Goal: Transaction & Acquisition: Purchase product/service

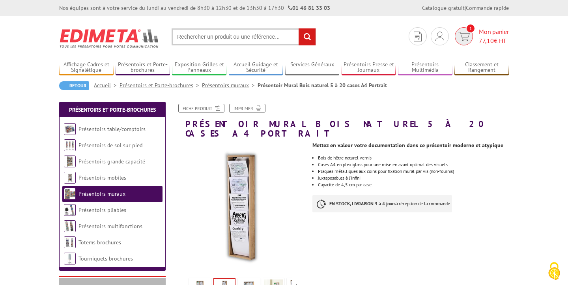
click at [486, 36] on span "77,10 € HT" at bounding box center [494, 40] width 30 height 9
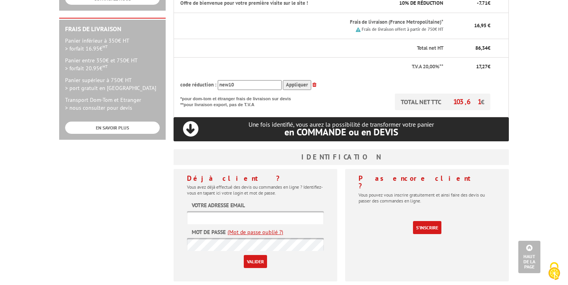
scroll to position [222, 0]
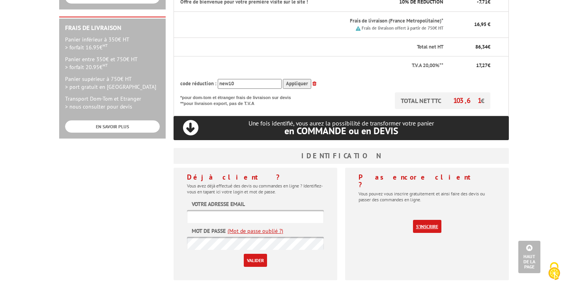
click at [425, 220] on link "S'inscrire" at bounding box center [427, 226] width 28 height 13
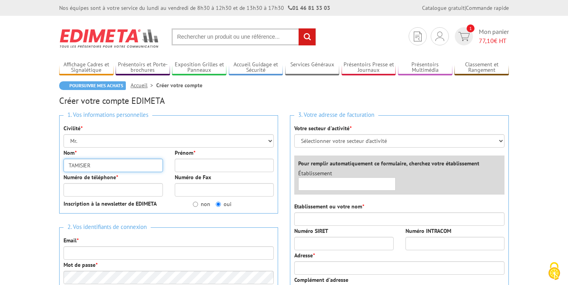
type input "TAMISIER"
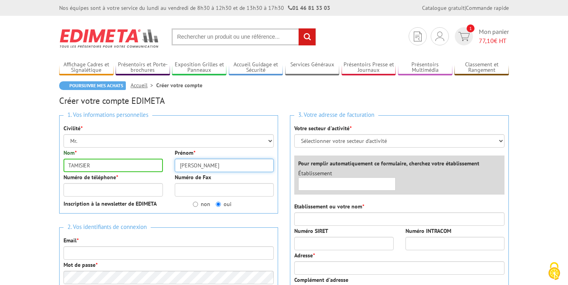
type input "Guillaume"
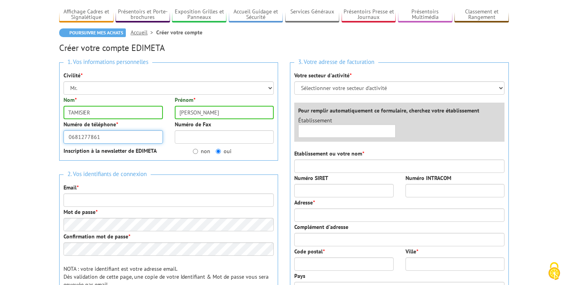
scroll to position [57, 0]
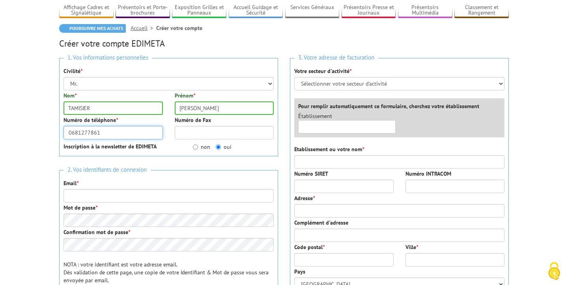
type input "0681277861"
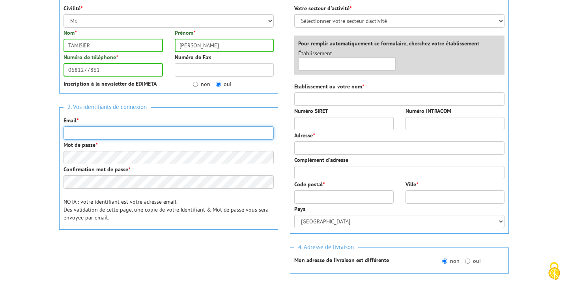
scroll to position [122, 0]
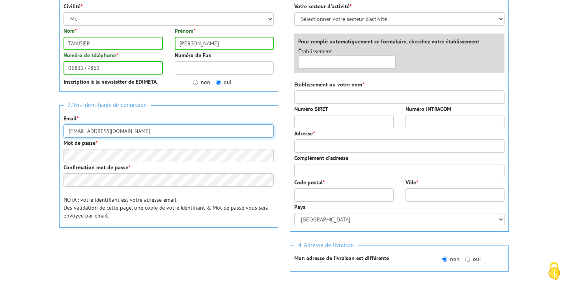
type input "medecins.montbonnot@gmail.com"
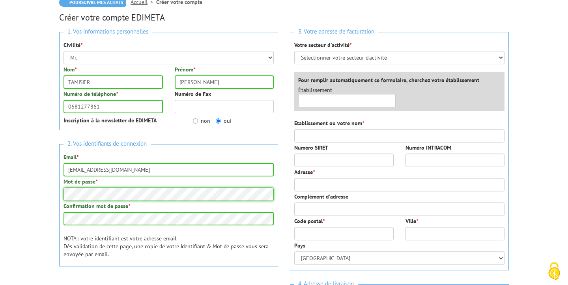
scroll to position [85, 0]
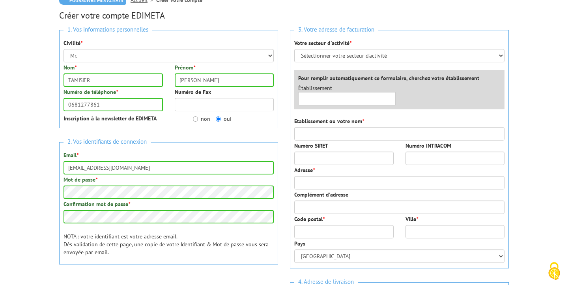
click at [206, 119] on label "non" at bounding box center [201, 119] width 17 height 8
click at [198, 119] on input "non" at bounding box center [195, 118] width 5 height 5
radio input "true"
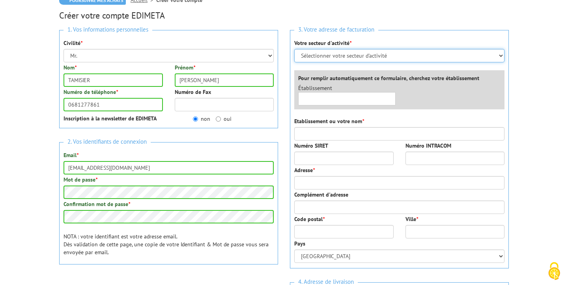
select select "878"
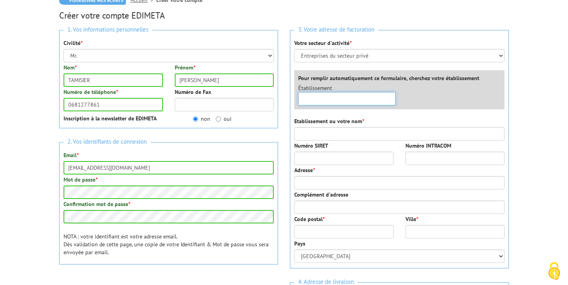
click at [330, 101] on input "text" at bounding box center [346, 98] width 97 height 13
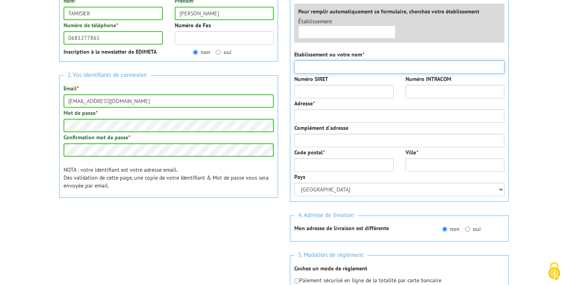
scroll to position [155, 0]
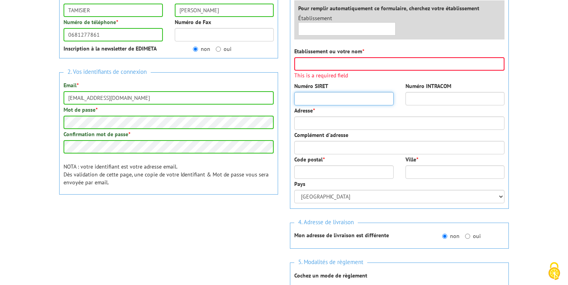
click at [320, 90] on div "Numéro SIRET" at bounding box center [343, 93] width 111 height 23
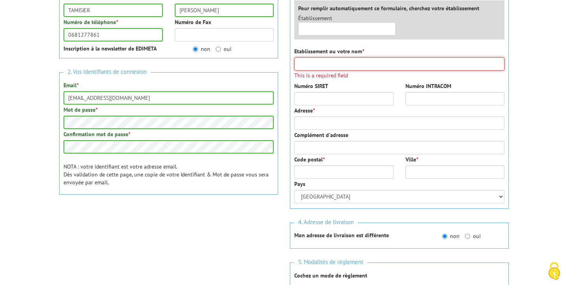
click at [312, 67] on input "Etablissement ou votre nom *" at bounding box center [399, 63] width 210 height 13
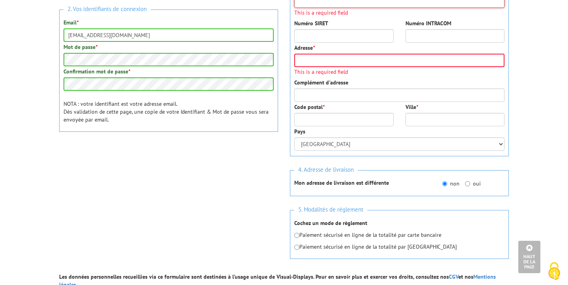
scroll to position [219, 0]
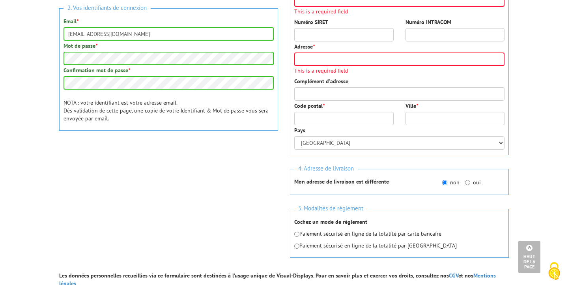
click at [375, 235] on p "Paiement sécurisé en ligne de la totalité par carte bancaire" at bounding box center [399, 233] width 210 height 8
click at [297, 235] on input "radio" at bounding box center [296, 233] width 5 height 5
radio input "true"
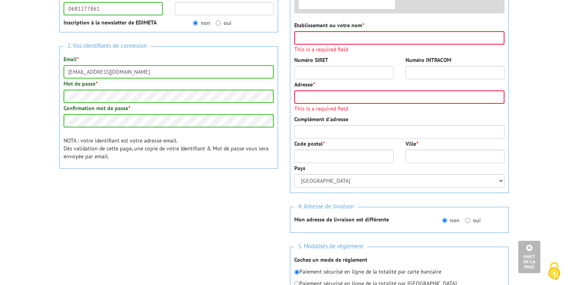
scroll to position [177, 0]
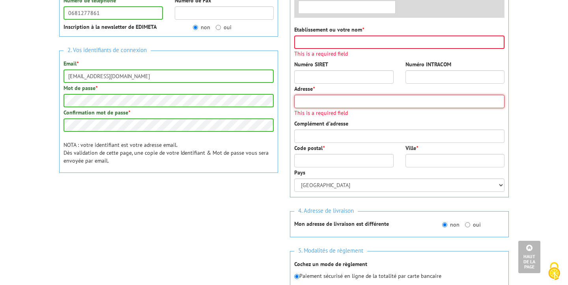
click at [315, 101] on input "Adresse *" at bounding box center [399, 101] width 210 height 13
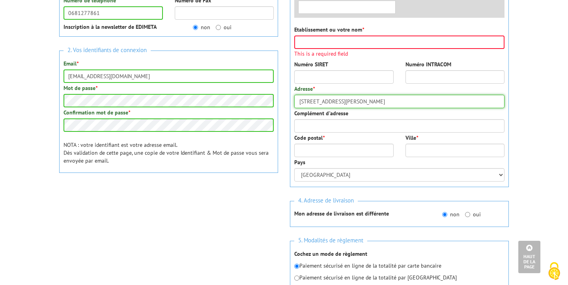
type input "951 Rue Général de Gaulle"
type input "38330"
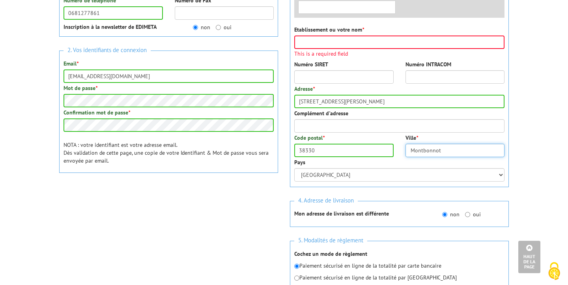
type input "Montbonnot"
drag, startPoint x: 213, startPoint y: 215, endPoint x: 215, endPoint y: 220, distance: 5.1
click at [214, 218] on div "1. Vos informations personnelles Civilité * Mr. Mme. Mlle. Nom * TAMISIER Préno…" at bounding box center [168, 76] width 231 height 286
click at [126, 73] on input "medecins.montbonnot@gmail.com" at bounding box center [168, 75] width 210 height 13
click at [153, 109] on div "Confirmation mot de passe *" at bounding box center [168, 119] width 210 height 23
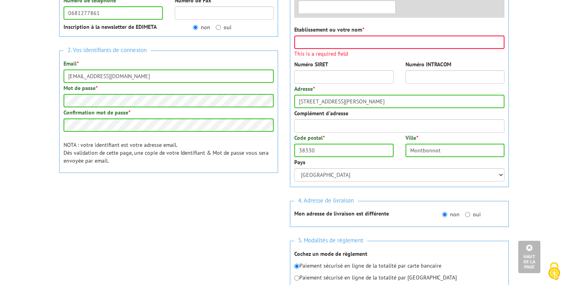
click at [166, 108] on div "Confirmation mot de passe *" at bounding box center [168, 119] width 210 height 23
click at [209, 91] on div "Mot de passe *" at bounding box center [168, 95] width 210 height 23
click at [149, 159] on p "NOTA : votre identifiant est votre adresse email. Dès validation de cette page,…" at bounding box center [168, 153] width 210 height 24
click at [315, 42] on input "Etablissement ou votre nom *" at bounding box center [399, 41] width 210 height 13
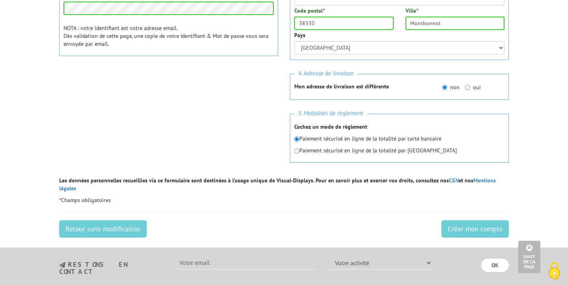
scroll to position [295, 0]
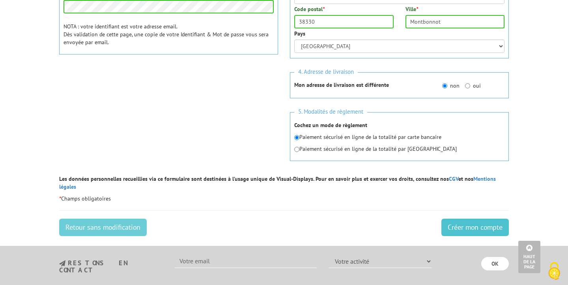
type input "SCM Montbonnot sante"
click at [469, 218] on input "Créer mon compte" at bounding box center [474, 226] width 67 height 17
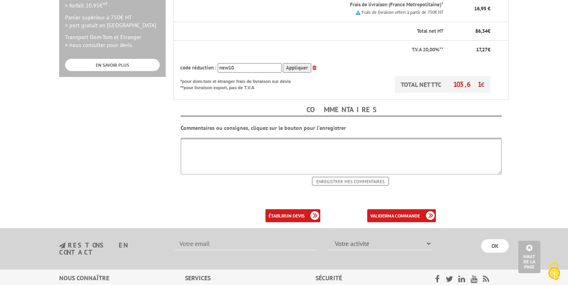
scroll to position [285, 0]
click at [386, 208] on link "valider ma commande" at bounding box center [401, 214] width 69 height 13
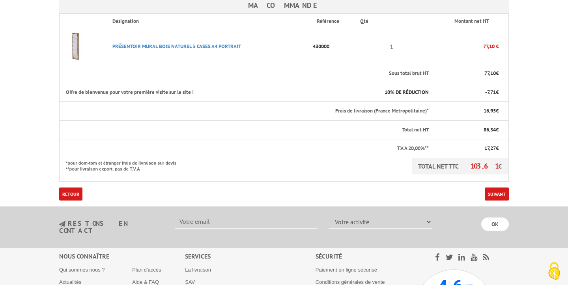
scroll to position [212, 0]
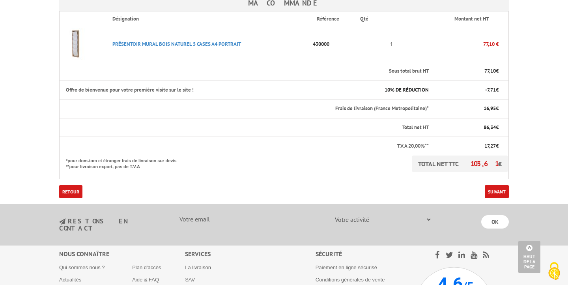
click at [492, 185] on link "Suivant" at bounding box center [497, 191] width 24 height 13
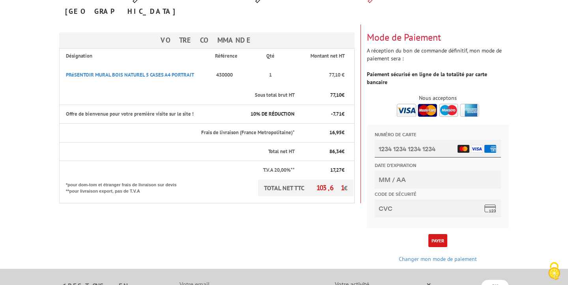
click at [396, 149] on input "Numéro de carte" at bounding box center [438, 149] width 126 height 18
type input "[CREDIT_CARD_NUMBER]"
click at [385, 185] on input "Date d'expiration" at bounding box center [438, 179] width 126 height 18
type input "03/27"
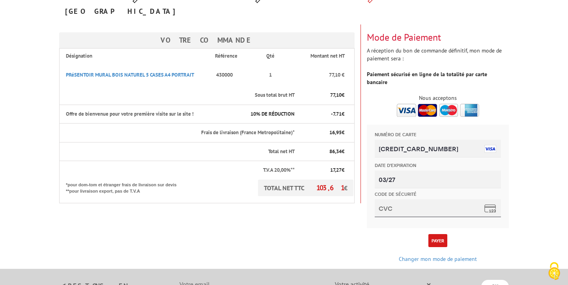
click at [389, 205] on input "Code de sécurité" at bounding box center [438, 208] width 126 height 18
type input "156"
click at [442, 234] on button "Payer" at bounding box center [437, 240] width 19 height 13
